Goal: Information Seeking & Learning: Find specific fact

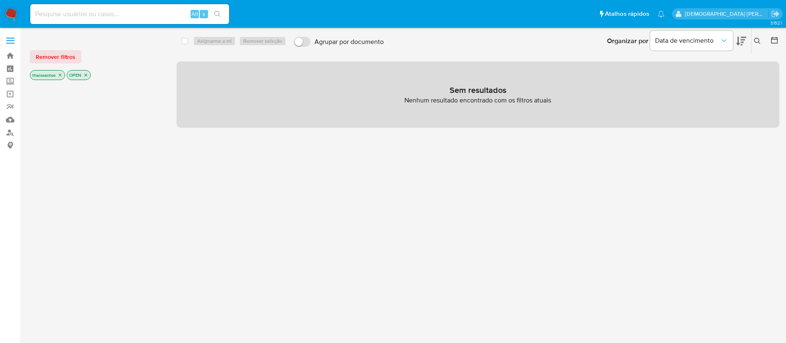
click at [60, 74] on icon "close-filter" at bounding box center [60, 74] width 5 height 5
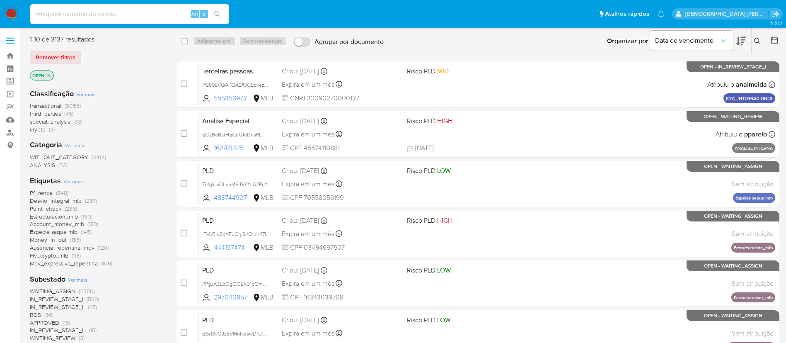
click at [174, 17] on input at bounding box center [129, 14] width 199 height 11
paste input "2361256954"
type input "2361256954"
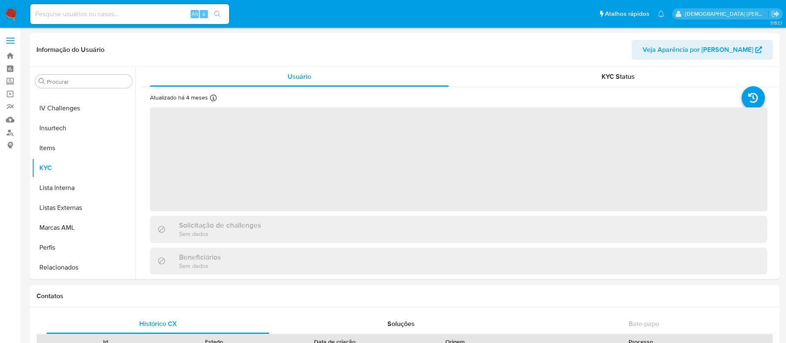
scroll to position [350, 0]
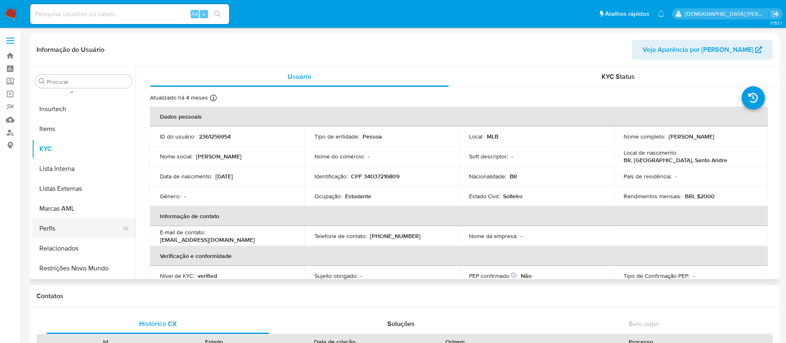
select select "10"
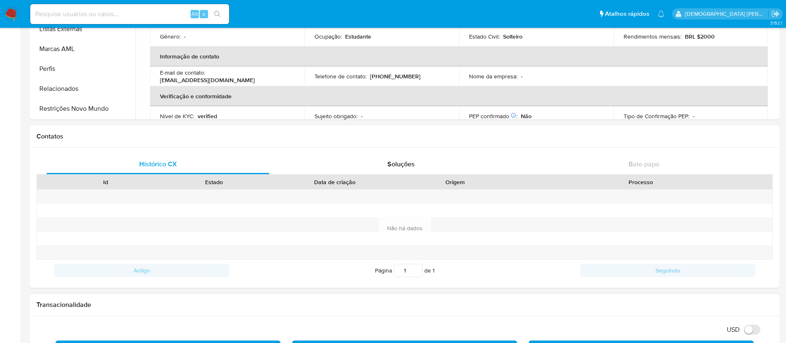
scroll to position [0, 0]
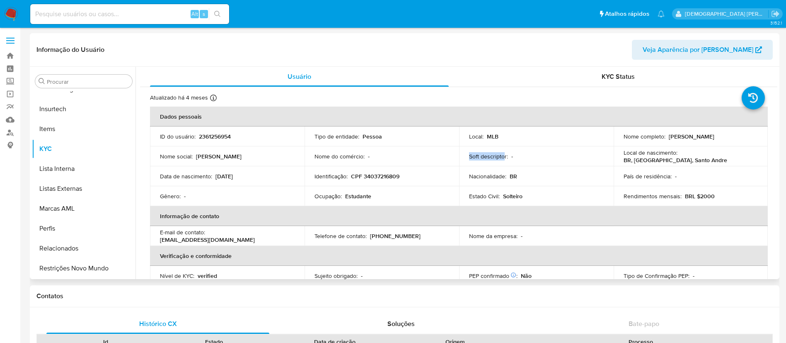
drag, startPoint x: 466, startPoint y: 161, endPoint x: 510, endPoint y: 160, distance: 43.9
click at [504, 160] on td "Soft descriptor : -" at bounding box center [536, 156] width 154 height 20
click at [510, 160] on td "Soft descriptor : -" at bounding box center [536, 156] width 154 height 20
drag, startPoint x: 513, startPoint y: 158, endPoint x: 438, endPoint y: 160, distance: 74.6
click at [438, 160] on tr "Nome social : [PERSON_NAME] Nome do comércio : - Soft descriptor : - Local de n…" at bounding box center [459, 156] width 618 height 20
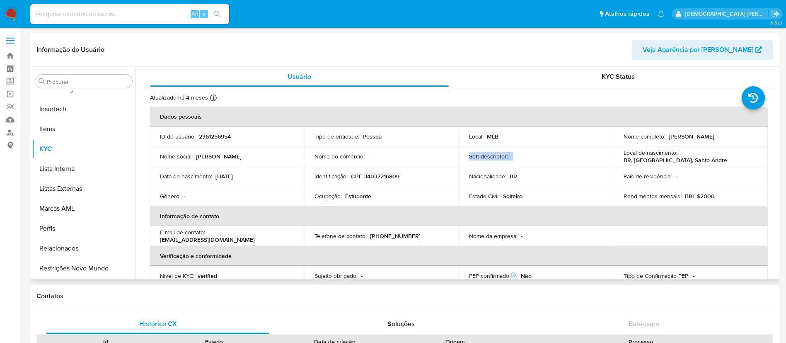
click at [476, 157] on p "Soft descriptor :" at bounding box center [488, 155] width 39 height 7
drag, startPoint x: 463, startPoint y: 157, endPoint x: 503, endPoint y: 155, distance: 40.6
click at [503, 155] on td "Soft descriptor : -" at bounding box center [536, 156] width 154 height 20
copy p "Soft descriptor"
